Goal: Information Seeking & Learning: Learn about a topic

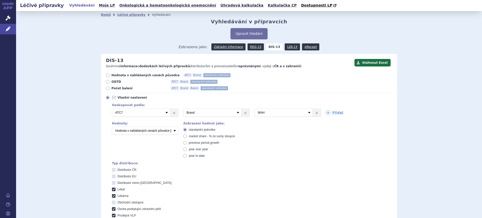
scroll to position [224, 0]
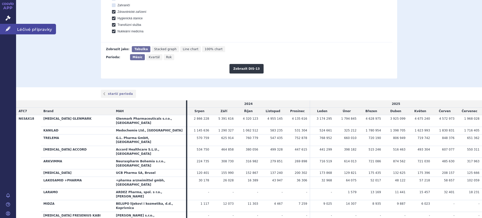
click at [10, 28] on icon at bounding box center [8, 28] width 5 height 5
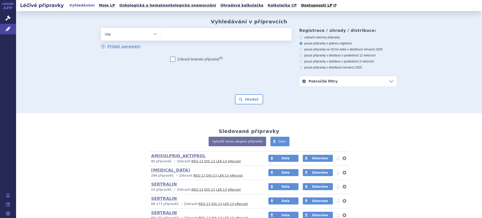
click at [127, 35] on select "Vše Přípravek/SUKL kód MAH VPOIS ATC/Aktivní látka Léková forma Síla" at bounding box center [131, 33] width 60 height 11
select select "filter-atc-group"
click at [101, 28] on select "Vše Přípravek/SUKL kód MAH VPOIS ATC/Aktivní látka Léková forma Síla" at bounding box center [131, 33] width 60 height 11
click at [180, 37] on ul at bounding box center [226, 33] width 130 height 11
click at [161, 37] on select at bounding box center [161, 34] width 0 height 13
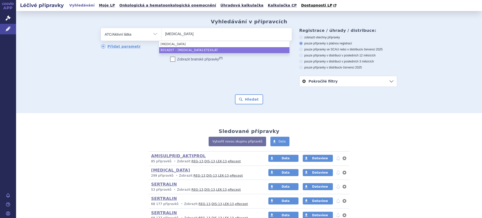
type input "DABIGATRAN"
select select "B01AE07"
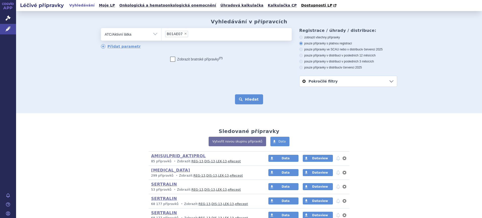
click at [243, 103] on button "Hledat" at bounding box center [249, 99] width 28 height 10
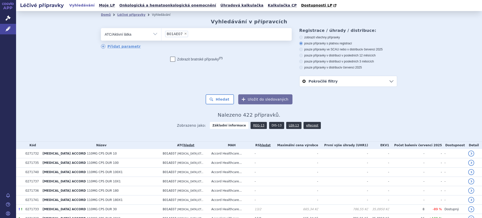
click at [271, 127] on link "DIS-13" at bounding box center [276, 125] width 15 height 7
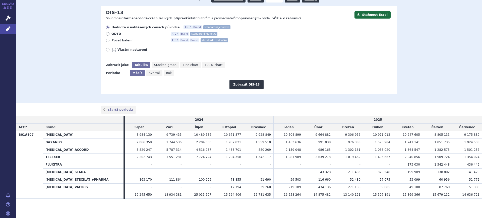
scroll to position [49, 0]
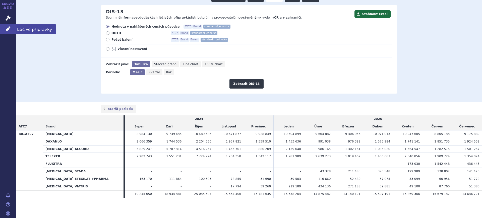
click at [12, 28] on link "Léčivé přípravky" at bounding box center [8, 29] width 16 height 11
click at [12, 33] on link "Léčivé přípravky" at bounding box center [8, 29] width 16 height 11
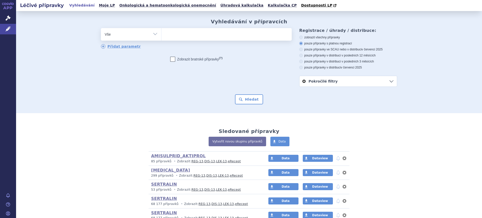
click at [124, 32] on select "Vše Přípravek/SUKL kód MAH VPOIS ATC/Aktivní látka Léková forma Síla" at bounding box center [131, 33] width 60 height 11
select select "filter-atc-group"
click at [101, 28] on select "Vše Přípravek/SUKL kód MAH VPOIS ATC/Aktivní látka Léková forma Síla" at bounding box center [131, 33] width 60 height 11
click at [180, 32] on ul at bounding box center [226, 33] width 130 height 11
click at [161, 32] on select at bounding box center [161, 34] width 0 height 13
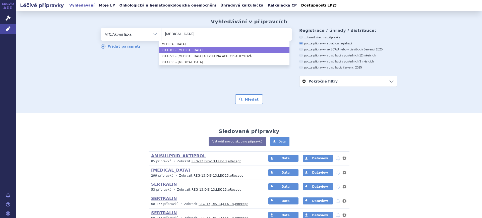
type input "rivaroxaban"
select select "B01AF01"
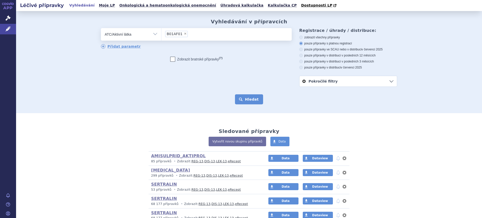
click at [246, 104] on button "Hledat" at bounding box center [249, 99] width 28 height 10
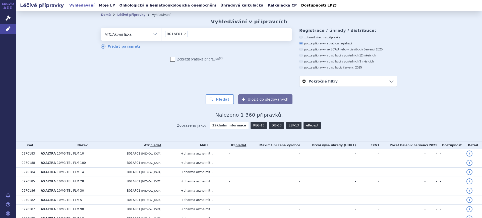
click at [273, 127] on link "DIS-13" at bounding box center [276, 125] width 15 height 7
click at [271, 127] on link "DIS-13" at bounding box center [276, 125] width 15 height 7
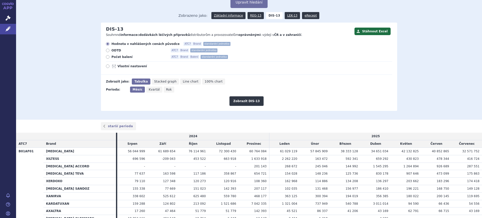
scroll to position [63, 0]
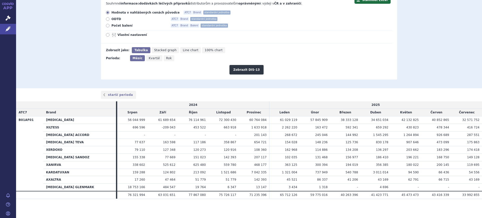
click at [126, 35] on span "Vlastní nastavení" at bounding box center [145, 35] width 55 height 4
click at [110, 35] on input "Vlastní nastavení" at bounding box center [107, 35] width 3 height 3
radio input "true"
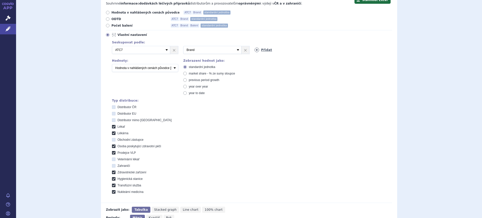
click at [255, 48] on icon at bounding box center [257, 50] width 5 height 5
drag, startPoint x: 254, startPoint y: 48, endPoint x: 257, endPoint y: 53, distance: 5.8
click at [255, 48] on select "Vyberte groupování ATC3 ATC5 ATC7 Brand Balení SÚKL kód MAH VPOIS Referenční sk…" at bounding box center [284, 50] width 58 height 8
select select "mah"
click at [255, 46] on select "Vyberte groupování ATC3 ATC5 ATC7 Brand Balení SÚKL kód MAH VPOIS Referenční sk…" at bounding box center [284, 50] width 58 height 8
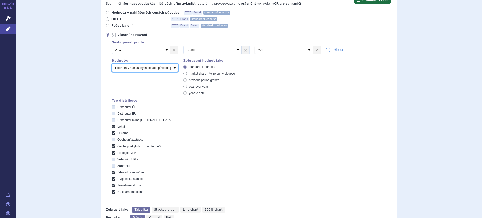
click at [152, 69] on select "Počet balení Hodnota v nahlášených cenách původce [DIS-13] Hodnota v maximálníc…" at bounding box center [145, 68] width 66 height 8
select select "packages"
click at [112, 64] on select "Počet balení Hodnota v nahlášených cenách původce [DIS-13] Hodnota v maximálníc…" at bounding box center [145, 68] width 66 height 8
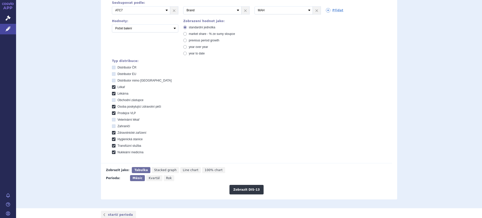
scroll to position [188, 0]
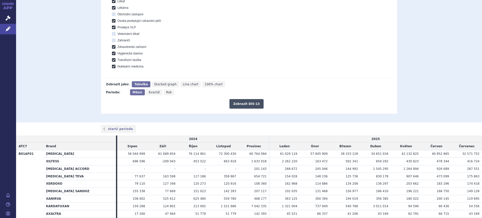
click at [237, 103] on button "Zobrazit DIS-13" at bounding box center [247, 104] width 34 height 10
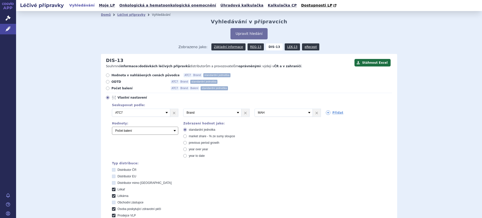
select select "disExFactoryPrice"
click at [112, 127] on select "Počet balení Hodnota v nahlášených cenách původce [DIS-13] Hodnota v maximálníc…" at bounding box center [145, 131] width 66 height 8
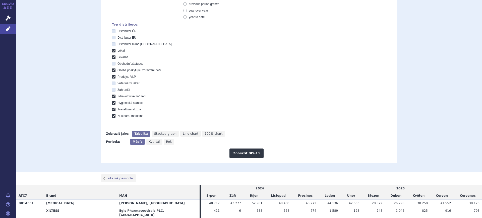
scroll to position [157, 0]
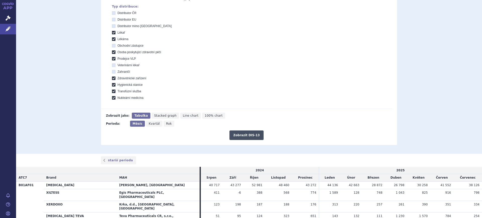
click at [242, 131] on button "Zobrazit DIS-13" at bounding box center [247, 136] width 34 height 10
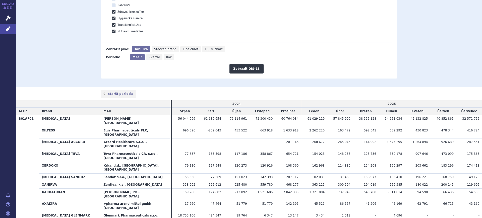
scroll to position [192, 0]
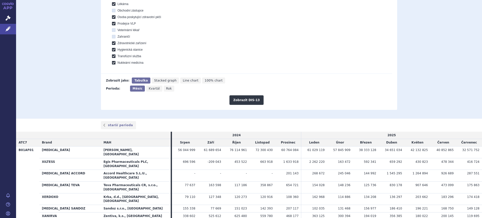
click at [164, 86] on icon "Rok" at bounding box center [169, 89] width 11 height 6
click at [164, 86] on input "Rok" at bounding box center [165, 87] width 3 height 3
radio input "true"
click at [240, 96] on button "Zobrazit DIS-13" at bounding box center [247, 100] width 34 height 10
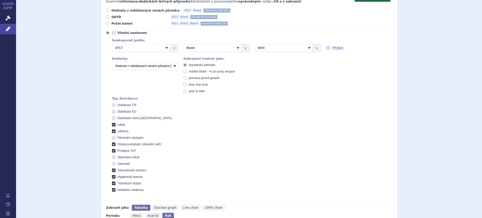
scroll to position [59, 0]
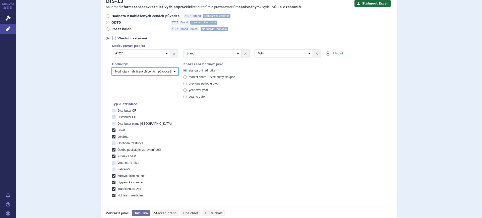
click at [138, 71] on select "Počet balení Hodnota v nahlášených cenách původce [DIS-13] Hodnota v maximálníc…" at bounding box center [145, 72] width 66 height 8
select select "packages"
click at [112, 68] on select "Počet balení Hodnota v nahlášených cenách původce [DIS-13] Hodnota v maximálníc…" at bounding box center [145, 72] width 66 height 8
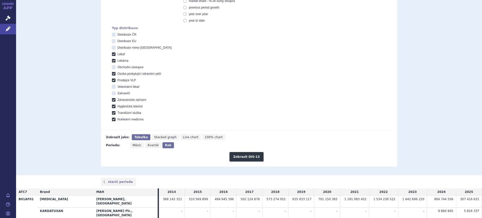
scroll to position [185, 0]
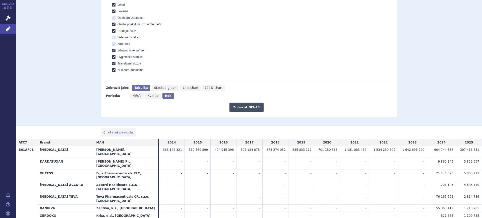
click at [252, 109] on button "Zobrazit DIS-13" at bounding box center [247, 108] width 34 height 10
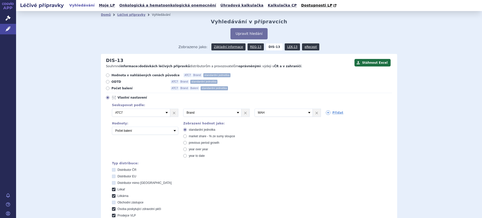
scroll to position [216, 0]
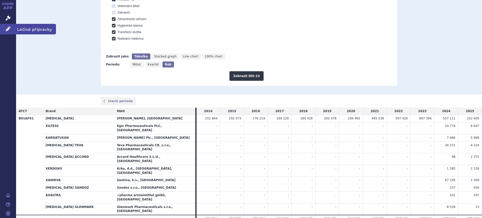
click at [5, 28] on link "Léčivé přípravky" at bounding box center [8, 29] width 16 height 11
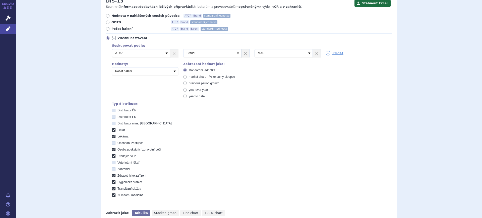
scroll to position [59, 0]
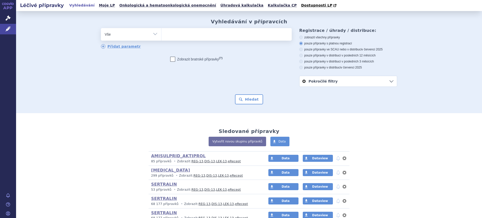
click at [112, 34] on select "Vše Přípravek/SUKL kód MAH VPOIS ATC/Aktivní látka Léková forma Síla" at bounding box center [131, 33] width 60 height 11
select select "filter-atc-group"
click at [101, 28] on select "Vše Přípravek/SUKL kód MAH VPOIS ATC/Aktivní látka Léková forma Síla" at bounding box center [131, 33] width 60 height 11
click at [190, 32] on ul at bounding box center [226, 33] width 130 height 11
click at [161, 32] on select at bounding box center [161, 34] width 0 height 13
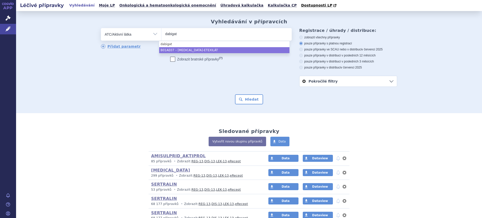
type input "dabigat"
select select "B01AE07"
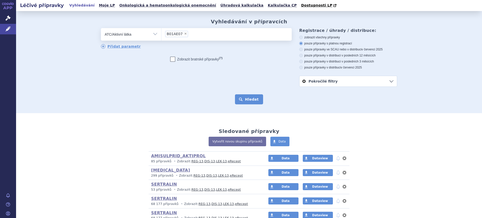
click at [240, 100] on button "Hledat" at bounding box center [249, 99] width 28 height 10
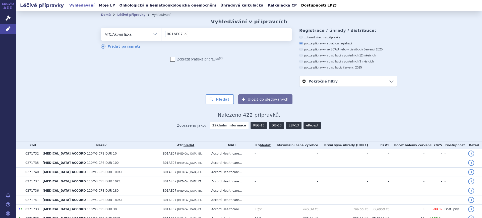
click at [271, 126] on link "DIS-13" at bounding box center [276, 125] width 15 height 7
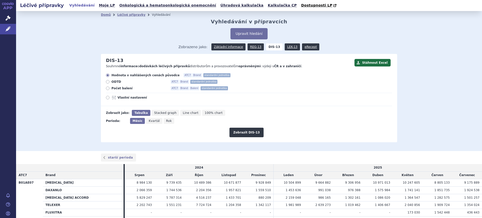
click at [166, 120] on span "Rok" at bounding box center [169, 121] width 6 height 4
click at [165, 120] on input "Rok" at bounding box center [165, 119] width 3 height 3
radio input "true"
click at [245, 132] on button "Zobrazit DIS-13" at bounding box center [247, 133] width 34 height 10
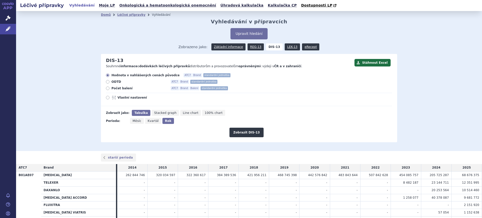
click at [130, 95] on div "Hodnota v nahlášených cenách původce ATC7 Brand standardní jednotka ODTD ATC7 B…" at bounding box center [246, 89] width 291 height 33
click at [127, 100] on span "Vlastní nastavení" at bounding box center [145, 98] width 55 height 4
click at [110, 100] on input "Vlastní nastavení" at bounding box center [107, 98] width 3 height 3
radio input "true"
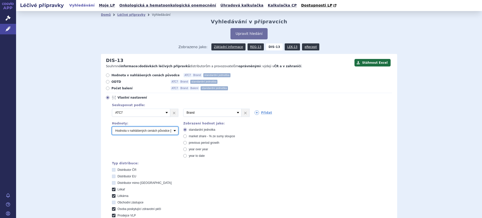
click at [135, 130] on select "Počet balení Hodnota v nahlášených cenách původce [DIS-13] Hodnota v maximálníc…" at bounding box center [145, 131] width 66 height 8
select select "packages"
click at [112, 127] on select "Počet balení Hodnota v nahlášených cenách původce [DIS-13] Hodnota v maximálníc…" at bounding box center [145, 131] width 66 height 8
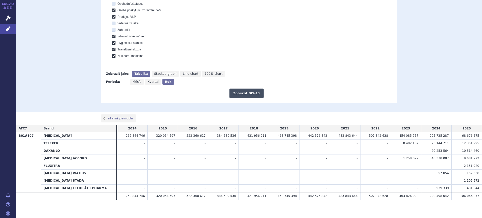
scroll to position [201, 0]
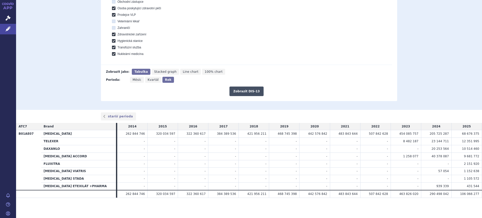
click at [248, 94] on button "Zobrazit DIS-13" at bounding box center [247, 92] width 34 height 10
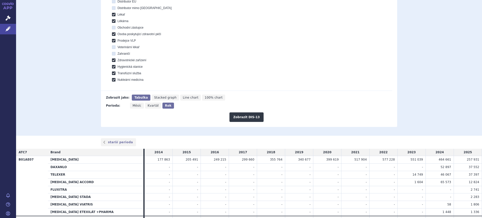
scroll to position [107, 0]
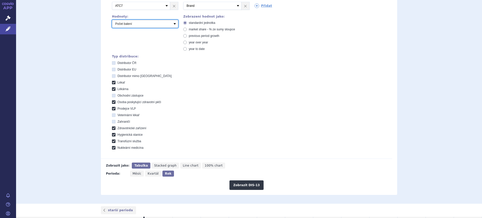
click at [144, 24] on select "Počet balení Hodnota v nahlášených cenách původce [DIS-13] Hodnota v maximálníc…" at bounding box center [145, 24] width 66 height 8
select select "disExFactoryPrice"
click at [112, 20] on select "Počet balení Hodnota v nahlášených cenách původce [DIS-13] Hodnota v maximálníc…" at bounding box center [145, 24] width 66 height 8
click at [246, 183] on button "Zobrazit DIS-13" at bounding box center [247, 186] width 34 height 10
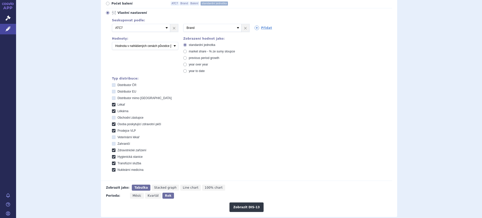
scroll to position [76, 0]
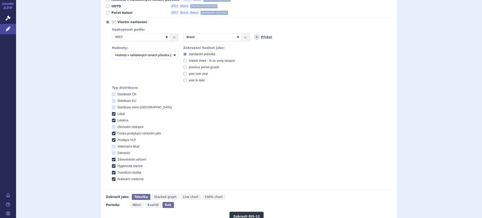
click at [255, 36] on icon at bounding box center [257, 37] width 5 height 5
drag, startPoint x: 254, startPoint y: 36, endPoint x: 257, endPoint y: 39, distance: 3.9
click at [255, 36] on select "Vyberte groupování ATC3 ATC5 ATC7 Brand Balení SÚKL kód MAH VPOIS Referenční sk…" at bounding box center [284, 37] width 58 height 8
select select "mah"
click at [255, 33] on select "Vyberte groupování ATC3 ATC5 ATC7 Brand Balení SÚKL kód MAH VPOIS Referenční sk…" at bounding box center [284, 37] width 58 height 8
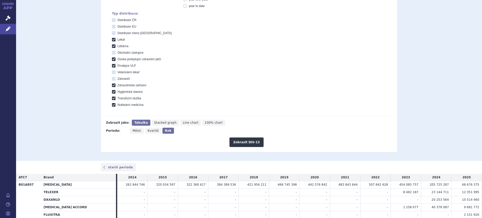
scroll to position [201, 0]
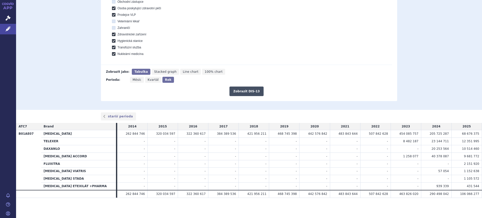
click at [242, 92] on button "Zobrazit DIS-13" at bounding box center [247, 92] width 34 height 10
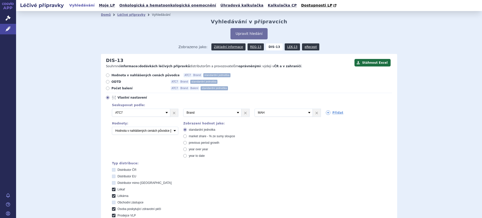
scroll to position [205, 0]
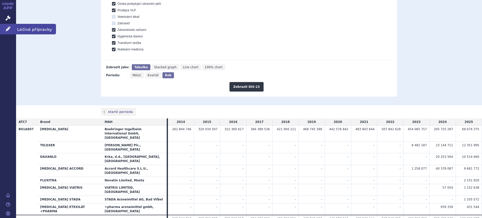
click at [9, 29] on icon at bounding box center [8, 28] width 5 height 5
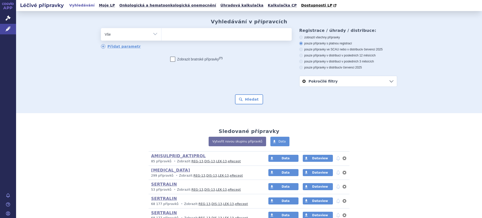
click at [130, 36] on select "Vše Přípravek/SUKL kód MAH VPOIS ATC/Aktivní látka Léková forma Síla" at bounding box center [131, 33] width 60 height 11
select select "filter-atc-group"
click at [101, 28] on select "Vše Přípravek/SUKL kód MAH VPOIS ATC/Aktivní látka Léková forma Síla" at bounding box center [131, 33] width 60 height 11
click at [190, 38] on ul at bounding box center [226, 33] width 130 height 11
click at [161, 38] on select at bounding box center [161, 34] width 0 height 13
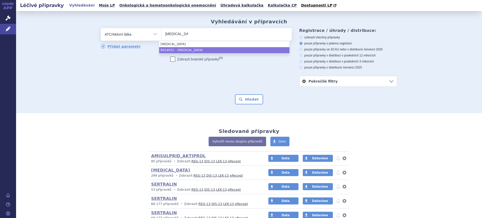
type input "apixaban"
select select "B01AF02"
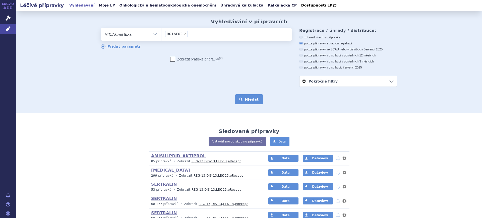
click at [248, 102] on button "Hledat" at bounding box center [249, 99] width 28 height 10
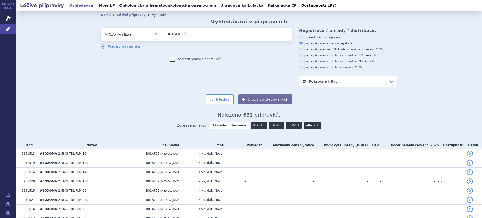
click at [275, 126] on link "DIS-13" at bounding box center [276, 125] width 15 height 7
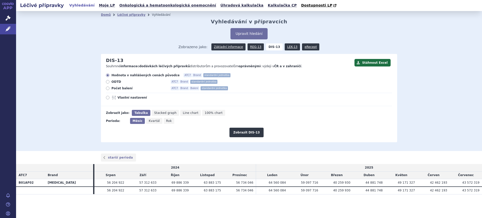
click at [167, 123] on span "Rok" at bounding box center [169, 121] width 6 height 4
click at [167, 121] on input "Rok" at bounding box center [165, 119] width 3 height 3
radio input "true"
click at [242, 133] on button "Zobrazit DIS-13" at bounding box center [247, 133] width 34 height 10
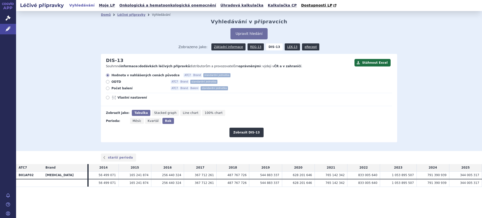
click at [118, 98] on span "Vlastní nastavení" at bounding box center [145, 98] width 55 height 4
click at [110, 98] on input "Vlastní nastavení" at bounding box center [107, 98] width 3 height 3
radio input "true"
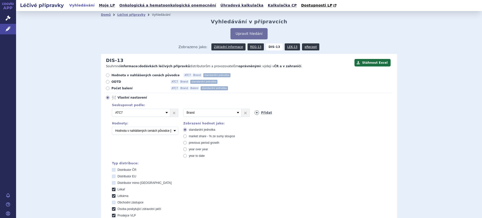
click at [255, 114] on icon at bounding box center [257, 112] width 5 height 5
drag, startPoint x: 253, startPoint y: 114, endPoint x: 256, endPoint y: 116, distance: 4.5
click at [255, 114] on select "Vyberte groupování ATC3 ATC5 ATC7 Brand Balení SÚKL kód MAH VPOIS Referenční sk…" at bounding box center [284, 113] width 58 height 8
select select "mah"
click at [255, 109] on select "Vyberte groupování ATC3 ATC5 ATC7 Brand Balení SÚKL kód MAH VPOIS Referenční sk…" at bounding box center [284, 113] width 58 height 8
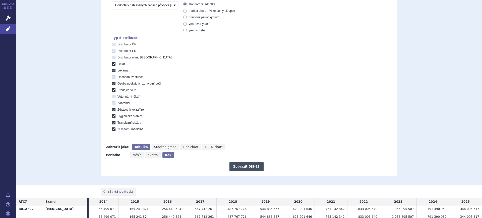
click at [254, 168] on button "Zobrazit DIS-13" at bounding box center [247, 167] width 34 height 10
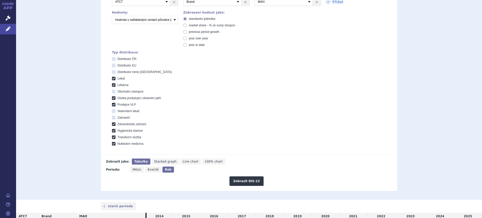
scroll to position [23, 0]
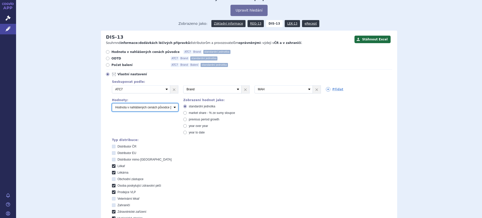
click at [131, 110] on select "Počet balení Hodnota v nahlášených cenách původce [DIS-13] Hodnota v maximálníc…" at bounding box center [145, 107] width 66 height 8
select select "packages"
click at [112, 104] on select "Počet balení Hodnota v nahlášených cenách původce [DIS-13] Hodnota v maximálníc…" at bounding box center [145, 107] width 66 height 8
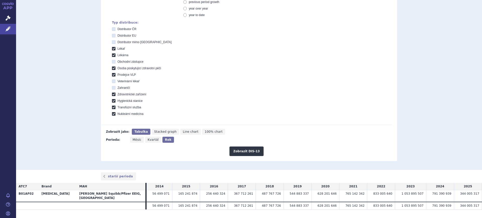
scroll to position [149, 0]
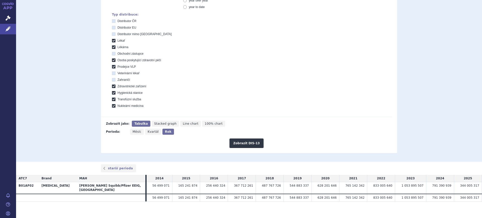
click at [229, 142] on div "Zobrazit DIS-13" at bounding box center [246, 141] width 291 height 13
click at [243, 144] on button "Zobrazit DIS-13" at bounding box center [247, 144] width 34 height 10
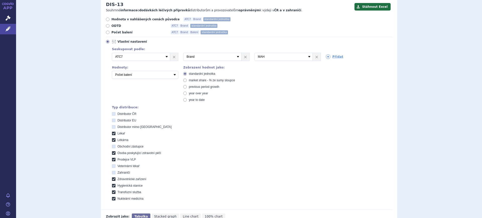
scroll to position [55, 0]
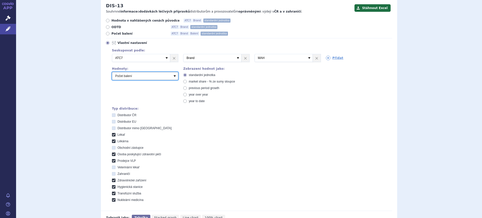
drag, startPoint x: 113, startPoint y: 79, endPoint x: 120, endPoint y: 80, distance: 6.9
click at [113, 79] on select "Počet balení Hodnota v nahlášených cenách původce [DIS-13] Hodnota v maximálníc…" at bounding box center [145, 76] width 66 height 8
select select "disExFactoryPrice"
click at [112, 72] on select "Počet balení Hodnota v nahlášených cenách původce [DIS-13] Hodnota v maximálníc…" at bounding box center [145, 76] width 66 height 8
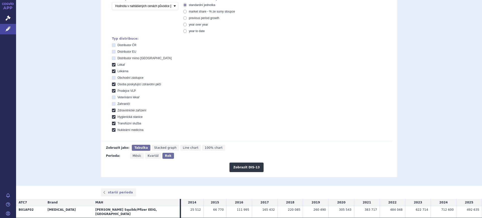
scroll to position [149, 0]
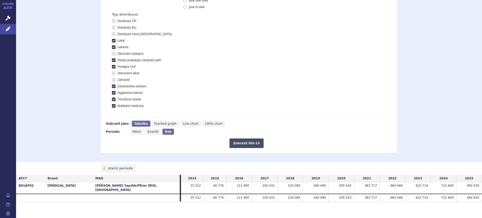
click at [234, 143] on button "Zobrazit DIS-13" at bounding box center [247, 144] width 34 height 10
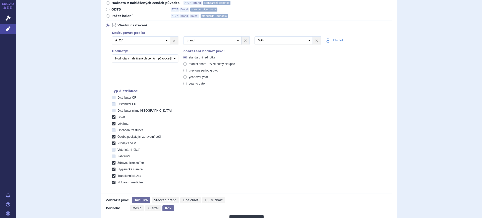
scroll to position [23, 0]
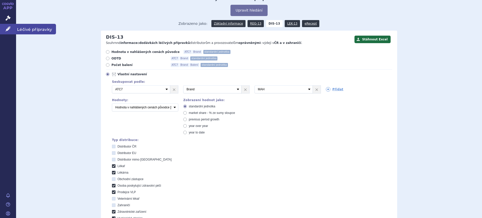
click at [7, 28] on icon at bounding box center [8, 28] width 5 height 5
click at [13, 32] on link "Léčivé přípravky" at bounding box center [8, 29] width 16 height 11
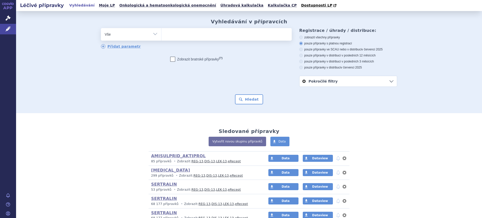
drag, startPoint x: 129, startPoint y: 35, endPoint x: 131, endPoint y: 39, distance: 4.6
click at [129, 35] on select "Vše Přípravek/SUKL kód MAH VPOIS ATC/Aktivní látka Léková forma Síla" at bounding box center [131, 33] width 60 height 11
select select "filter-atc-group"
click at [101, 28] on select "Vše Přípravek/SUKL kód MAH VPOIS ATC/Aktivní látka Léková forma Síla" at bounding box center [131, 33] width 60 height 11
click at [165, 38] on ul at bounding box center [226, 33] width 130 height 11
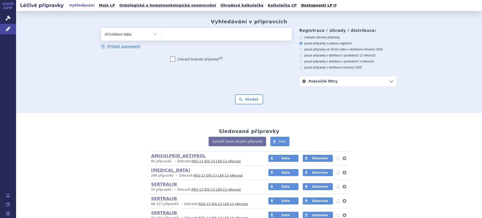
click at [161, 38] on select at bounding box center [161, 34] width 0 height 13
type input "f"
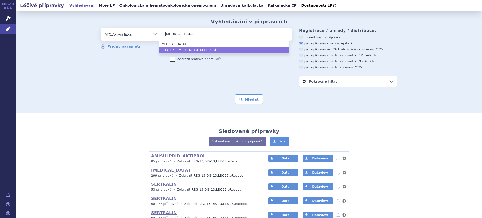
type input "dabigatran"
select select "B01AE07"
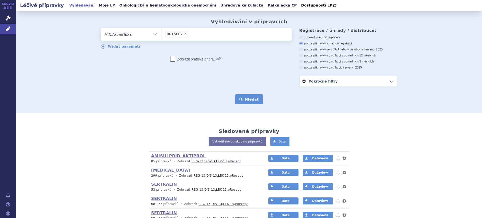
click at [252, 100] on button "Hledat" at bounding box center [249, 99] width 28 height 10
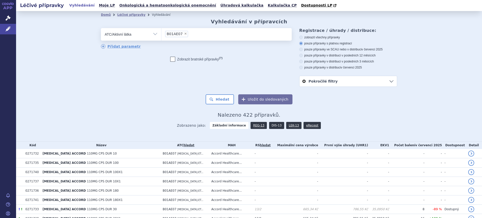
click at [274, 126] on link "DIS-13" at bounding box center [276, 125] width 15 height 7
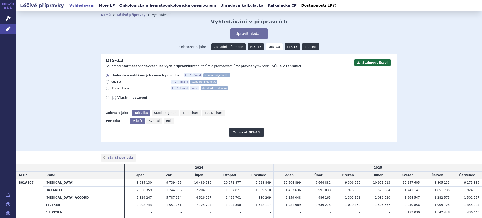
click at [166, 121] on span "Rok" at bounding box center [169, 121] width 6 height 4
click at [164, 121] on input "Rok" at bounding box center [165, 119] width 3 height 3
radio input "true"
click at [233, 132] on button "Zobrazit DIS-13" at bounding box center [247, 133] width 34 height 10
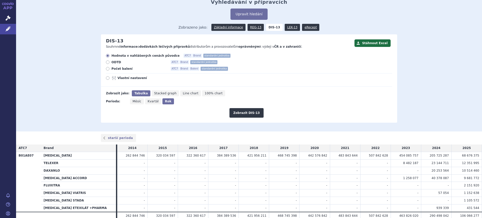
scroll to position [42, 0]
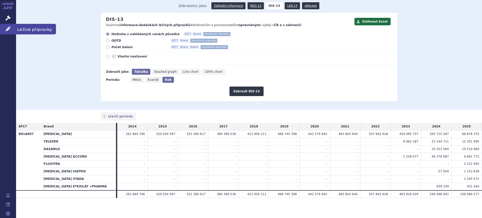
click at [10, 29] on icon at bounding box center [8, 28] width 5 height 5
